Goal: Task Accomplishment & Management: Use online tool/utility

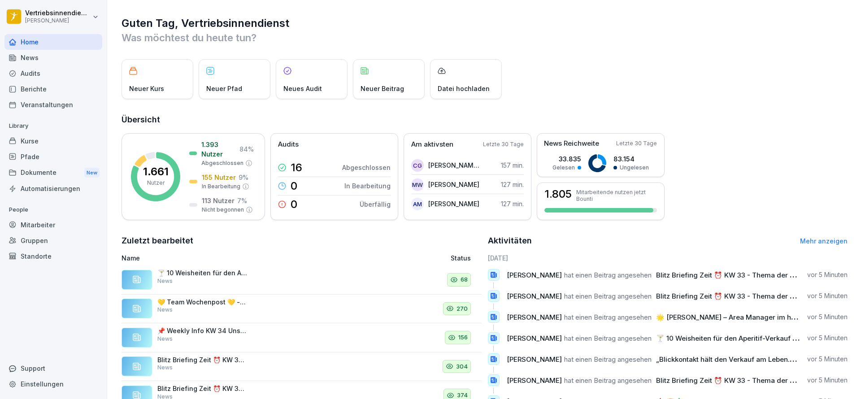
click at [28, 55] on div "News" at bounding box center [53, 58] width 98 height 16
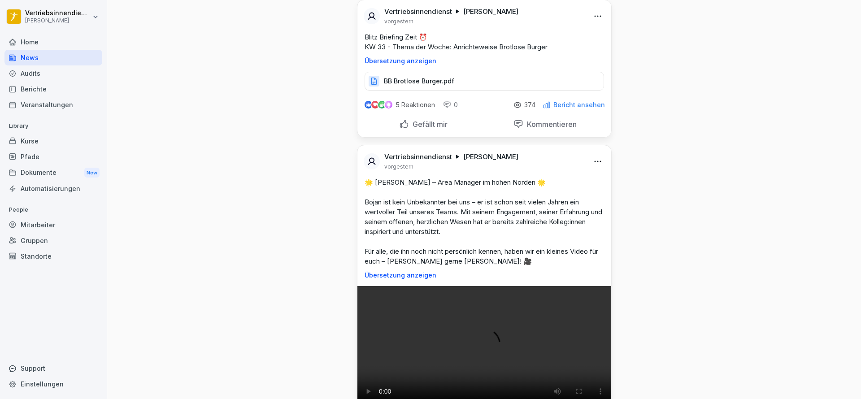
scroll to position [3348, 0]
click at [51, 221] on div "Mitarbeiter" at bounding box center [53, 225] width 98 height 16
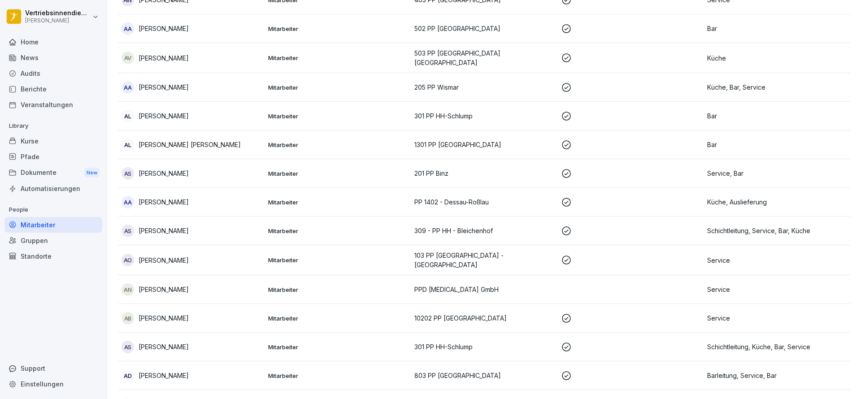
scroll to position [9, 0]
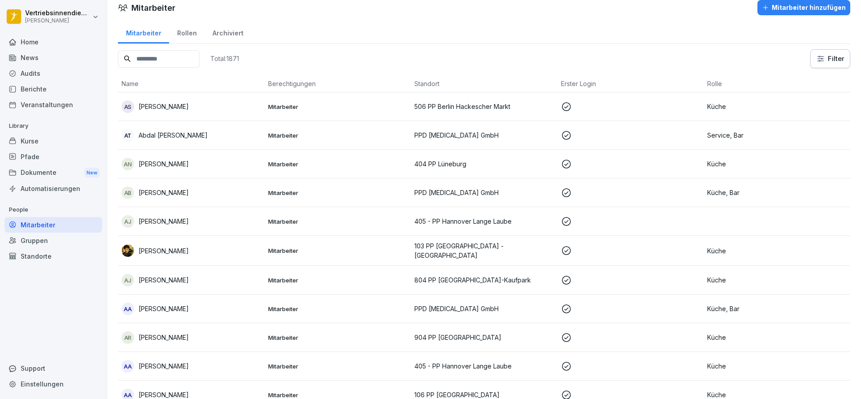
click at [200, 59] on input at bounding box center [159, 58] width 82 height 17
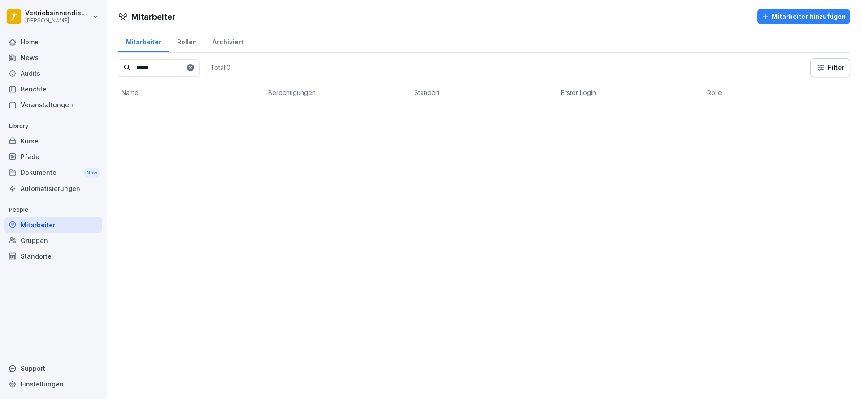
scroll to position [0, 0]
type input "*****"
click at [201, 109] on div "GR [PERSON_NAME]" at bounding box center [191, 115] width 139 height 13
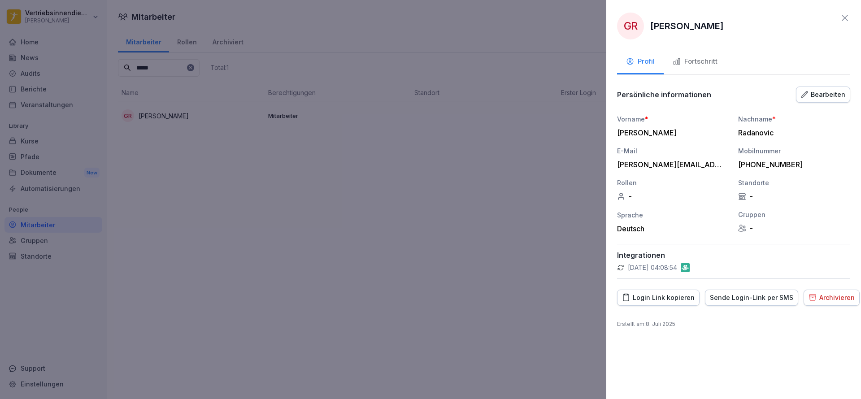
click at [672, 299] on div "Login Link kopieren" at bounding box center [658, 298] width 73 height 10
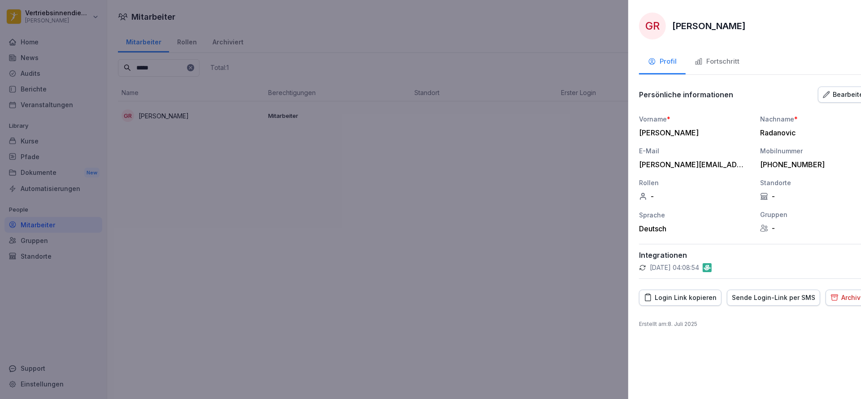
click at [486, 221] on div at bounding box center [430, 199] width 861 height 399
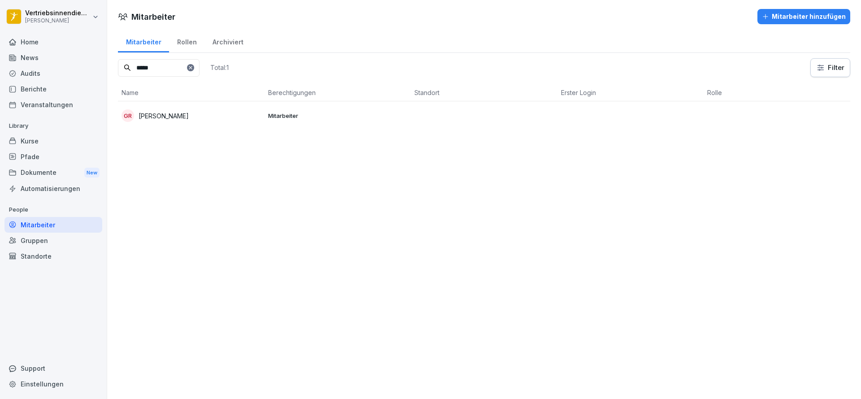
click at [192, 68] on icon at bounding box center [190, 67] width 3 height 3
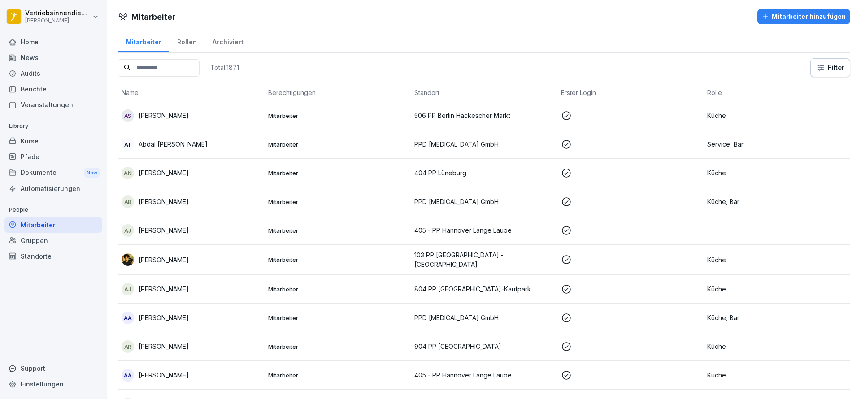
click at [37, 45] on div "Home" at bounding box center [53, 42] width 98 height 16
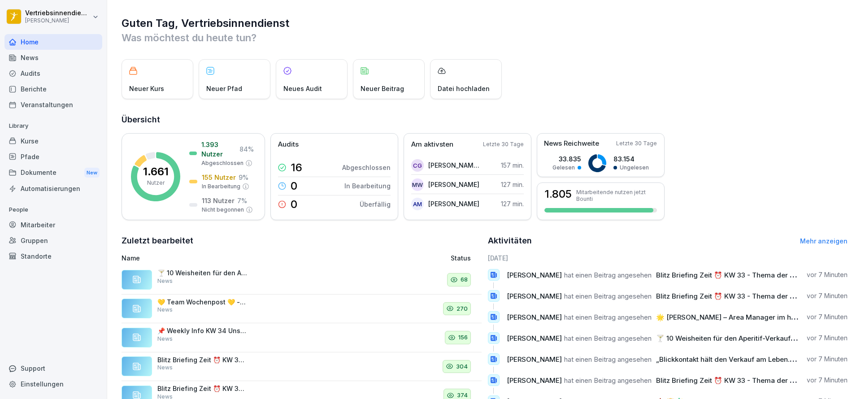
click at [51, 56] on div "News" at bounding box center [53, 58] width 98 height 16
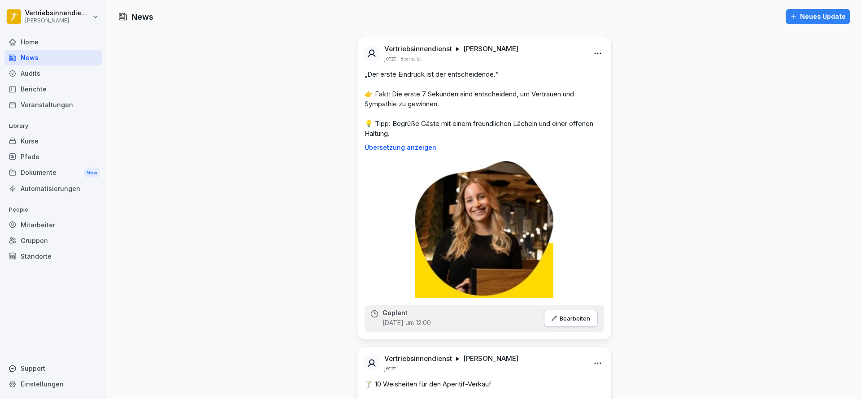
click at [36, 72] on div "Audits" at bounding box center [53, 73] width 98 height 16
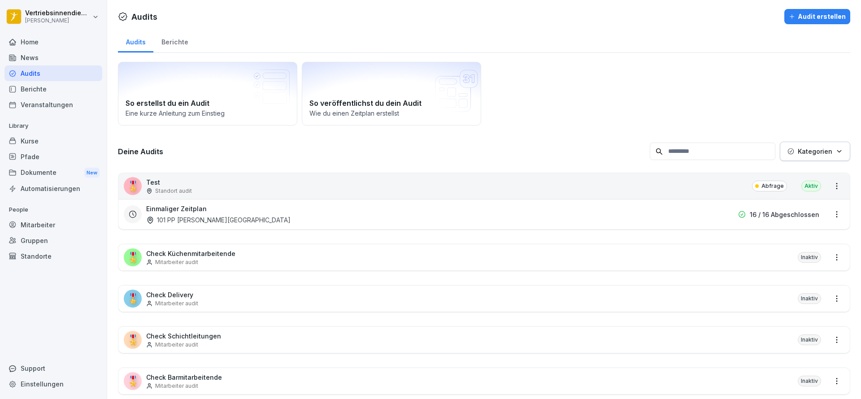
click at [52, 37] on div "Home" at bounding box center [53, 42] width 98 height 16
